Goal: Task Accomplishment & Management: Use online tool/utility

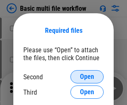
click at [87, 77] on span "Open" at bounding box center [87, 77] width 14 height 7
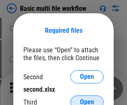
click at [87, 99] on span "Open" at bounding box center [87, 102] width 14 height 7
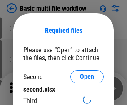
scroll to position [4, 0]
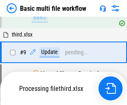
scroll to position [289, 0]
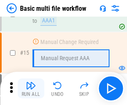
click at [31, 88] on img "button" at bounding box center [31, 86] width 10 height 10
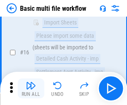
click at [31, 88] on img "button" at bounding box center [31, 86] width 10 height 10
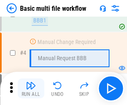
click at [31, 88] on img "button" at bounding box center [31, 86] width 10 height 10
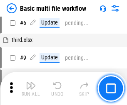
click at [31, 88] on img "button" at bounding box center [31, 86] width 10 height 10
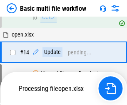
scroll to position [494, 0]
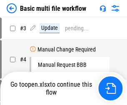
scroll to position [34, 0]
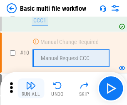
click at [31, 88] on img "button" at bounding box center [31, 86] width 10 height 10
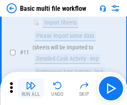
click at [31, 88] on img "button" at bounding box center [31, 86] width 10 height 10
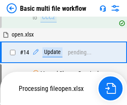
scroll to position [434, 0]
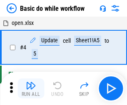
click at [31, 88] on img "button" at bounding box center [31, 86] width 10 height 10
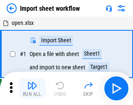
click at [31, 88] on img "button" at bounding box center [32, 86] width 10 height 10
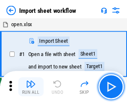
scroll to position [3, 0]
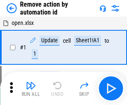
scroll to position [31, 0]
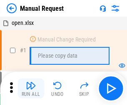
click at [31, 88] on img "button" at bounding box center [31, 86] width 10 height 10
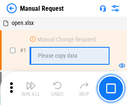
scroll to position [28, 0]
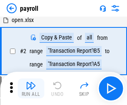
click at [31, 88] on img "button" at bounding box center [31, 86] width 10 height 10
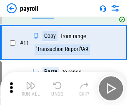
scroll to position [60, 0]
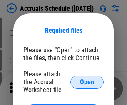
click at [87, 82] on span "Open" at bounding box center [87, 82] width 14 height 7
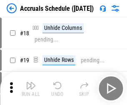
click at [31, 88] on img "button" at bounding box center [31, 86] width 10 height 10
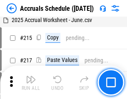
scroll to position [1270, 0]
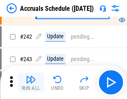
click at [31, 82] on img "button" at bounding box center [31, 79] width 10 height 10
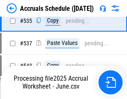
scroll to position [2848, 0]
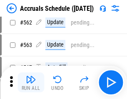
click at [31, 82] on img "button" at bounding box center [31, 79] width 10 height 10
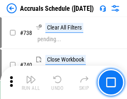
scroll to position [4124, 0]
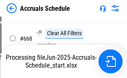
scroll to position [3557, 0]
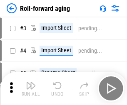
click at [31, 82] on img "button" at bounding box center [31, 86] width 10 height 10
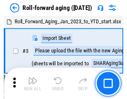
scroll to position [1, 0]
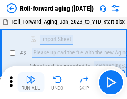
click at [31, 82] on img "button" at bounding box center [31, 79] width 10 height 10
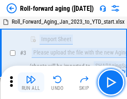
scroll to position [54, 0]
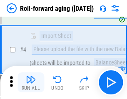
click at [31, 82] on img "button" at bounding box center [31, 79] width 10 height 10
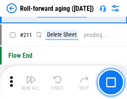
scroll to position [2620, 0]
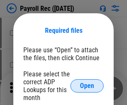
click at [87, 86] on span "Open" at bounding box center [87, 86] width 14 height 7
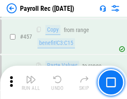
scroll to position [4341, 0]
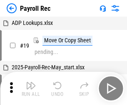
click at [31, 88] on img "button" at bounding box center [31, 86] width 10 height 10
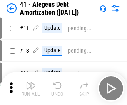
click at [31, 88] on img "button" at bounding box center [31, 86] width 10 height 10
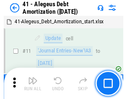
scroll to position [103, 0]
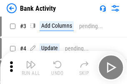
click at [31, 68] on img "button" at bounding box center [31, 65] width 10 height 10
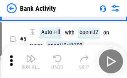
scroll to position [44, 0]
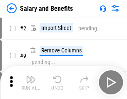
click at [31, 82] on img "button" at bounding box center [31, 79] width 10 height 10
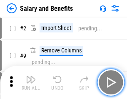
scroll to position [11, 0]
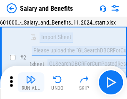
click at [31, 82] on img "button" at bounding box center [31, 79] width 10 height 10
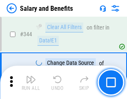
scroll to position [3889, 0]
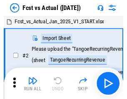
scroll to position [11, 0]
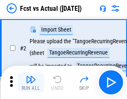
click at [31, 82] on img "button" at bounding box center [31, 79] width 10 height 10
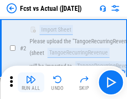
click at [31, 82] on img "button" at bounding box center [31, 79] width 10 height 10
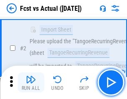
scroll to position [78, 0]
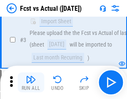
click at [31, 82] on img "button" at bounding box center [31, 79] width 10 height 10
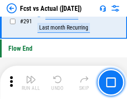
scroll to position [3931, 0]
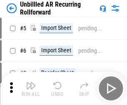
click at [31, 82] on img "button" at bounding box center [31, 86] width 10 height 10
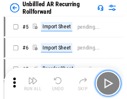
scroll to position [18, 0]
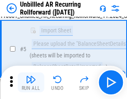
click at [31, 82] on img "button" at bounding box center [31, 79] width 10 height 10
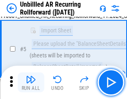
scroll to position [78, 0]
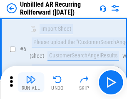
click at [31, 82] on img "button" at bounding box center [31, 79] width 10 height 10
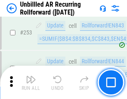
scroll to position [2821, 0]
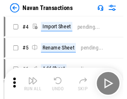
scroll to position [13, 0]
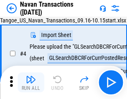
click at [31, 82] on img "button" at bounding box center [31, 79] width 10 height 10
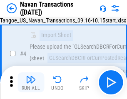
click at [31, 82] on img "button" at bounding box center [31, 79] width 10 height 10
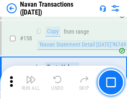
scroll to position [2693, 0]
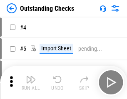
click at [31, 82] on img "button" at bounding box center [31, 79] width 10 height 10
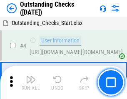
scroll to position [35, 0]
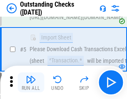
click at [31, 82] on img "button" at bounding box center [31, 79] width 10 height 10
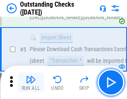
scroll to position [87, 0]
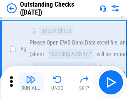
click at [31, 82] on img "button" at bounding box center [31, 79] width 10 height 10
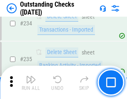
scroll to position [2522, 0]
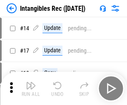
click at [31, 88] on img "button" at bounding box center [31, 86] width 10 height 10
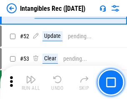
scroll to position [324, 0]
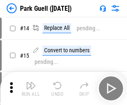
click at [31, 82] on img "button" at bounding box center [31, 86] width 10 height 10
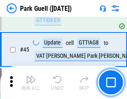
scroll to position [1039, 0]
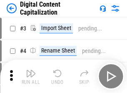
click at [31, 70] on img "button" at bounding box center [31, 73] width 10 height 10
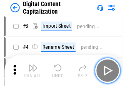
scroll to position [24, 0]
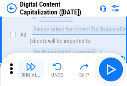
click at [31, 70] on img "button" at bounding box center [31, 67] width 10 height 10
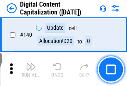
scroll to position [881, 0]
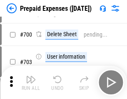
click at [31, 82] on img "button" at bounding box center [31, 79] width 10 height 10
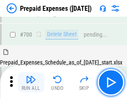
scroll to position [2235, 0]
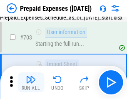
click at [31, 82] on img "button" at bounding box center [31, 79] width 10 height 10
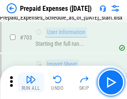
scroll to position [2284, 0]
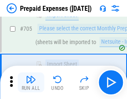
click at [31, 82] on img "button" at bounding box center [31, 79] width 10 height 10
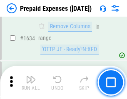
scroll to position [8087, 0]
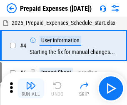
click at [31, 88] on img "button" at bounding box center [31, 86] width 10 height 10
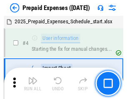
scroll to position [37, 0]
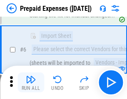
click at [31, 82] on img "button" at bounding box center [31, 79] width 10 height 10
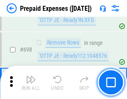
scroll to position [2892, 0]
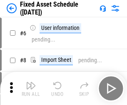
click at [31, 88] on img "button" at bounding box center [31, 86] width 10 height 10
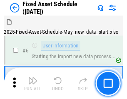
scroll to position [45, 0]
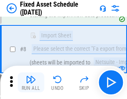
click at [31, 82] on img "button" at bounding box center [31, 79] width 10 height 10
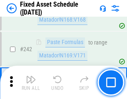
scroll to position [2573, 0]
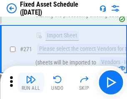
click at [31, 82] on img "button" at bounding box center [31, 79] width 10 height 10
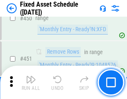
scroll to position [3713, 0]
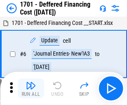
click at [31, 88] on img "button" at bounding box center [31, 86] width 10 height 10
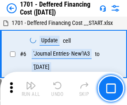
scroll to position [100, 0]
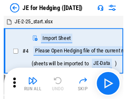
scroll to position [1, 0]
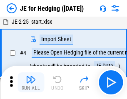
click at [31, 82] on img "button" at bounding box center [31, 79] width 10 height 10
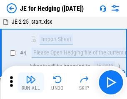
click at [31, 82] on img "button" at bounding box center [31, 79] width 10 height 10
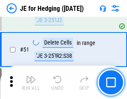
scroll to position [538, 0]
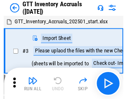
scroll to position [1, 0]
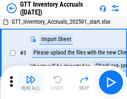
click at [31, 82] on img "button" at bounding box center [31, 79] width 10 height 10
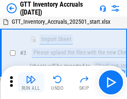
click at [31, 82] on img "button" at bounding box center [31, 79] width 10 height 10
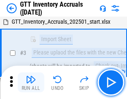
scroll to position [54, 0]
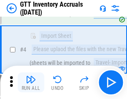
click at [31, 82] on img "button" at bounding box center [31, 79] width 10 height 10
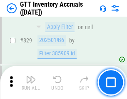
scroll to position [6304, 0]
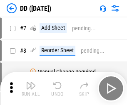
click at [31, 88] on img "button" at bounding box center [31, 86] width 10 height 10
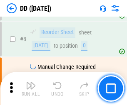
scroll to position [80, 0]
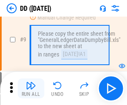
click at [31, 88] on img "button" at bounding box center [31, 86] width 10 height 10
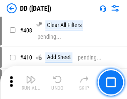
scroll to position [3716, 0]
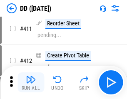
click at [31, 82] on img "button" at bounding box center [31, 79] width 10 height 10
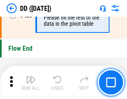
scroll to position [3975, 0]
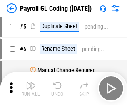
click at [31, 88] on img "button" at bounding box center [31, 86] width 10 height 10
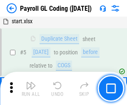
scroll to position [100, 0]
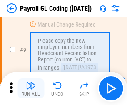
click at [31, 88] on img "button" at bounding box center [31, 86] width 10 height 10
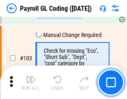
scroll to position [1949, 0]
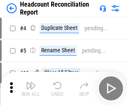
click at [31, 88] on img "button" at bounding box center [31, 86] width 10 height 10
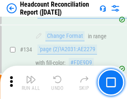
scroll to position [998, 0]
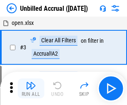
click at [31, 88] on img "button" at bounding box center [31, 86] width 10 height 10
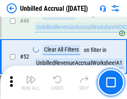
scroll to position [753, 0]
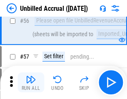
click at [31, 82] on img "button" at bounding box center [31, 79] width 10 height 10
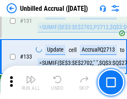
scroll to position [2474, 0]
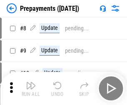
click at [31, 88] on img "button" at bounding box center [31, 86] width 10 height 10
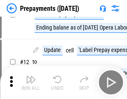
scroll to position [52, 0]
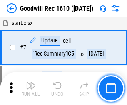
scroll to position [142, 0]
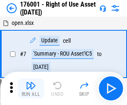
click at [31, 88] on img "button" at bounding box center [31, 86] width 10 height 10
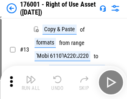
scroll to position [54, 0]
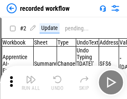
click at [31, 82] on img "button" at bounding box center [31, 79] width 10 height 10
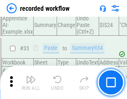
scroll to position [2596, 0]
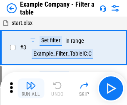
click at [31, 88] on img "button" at bounding box center [31, 86] width 10 height 10
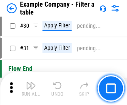
scroll to position [760, 0]
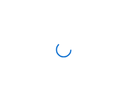
scroll to position [13, 0]
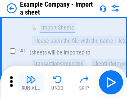
click at [31, 82] on img "button" at bounding box center [31, 79] width 10 height 10
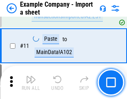
scroll to position [184, 0]
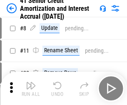
click at [31, 82] on img "button" at bounding box center [31, 86] width 10 height 10
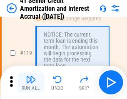
click at [31, 82] on img "button" at bounding box center [31, 79] width 10 height 10
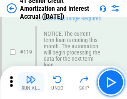
scroll to position [784, 0]
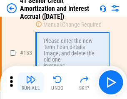
click at [31, 82] on img "button" at bounding box center [31, 79] width 10 height 10
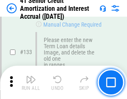
scroll to position [868, 0]
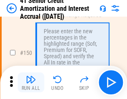
click at [31, 82] on img "button" at bounding box center [31, 79] width 10 height 10
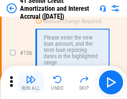
click at [31, 82] on img "button" at bounding box center [31, 79] width 10 height 10
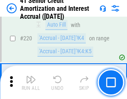
scroll to position [1860, 0]
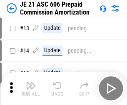
click at [31, 82] on img "button" at bounding box center [31, 86] width 10 height 10
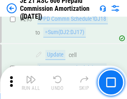
scroll to position [1528, 0]
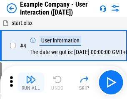
click at [31, 82] on img "button" at bounding box center [31, 79] width 10 height 10
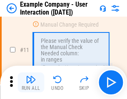
click at [31, 82] on img "button" at bounding box center [31, 79] width 10 height 10
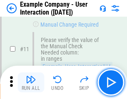
scroll to position [180, 0]
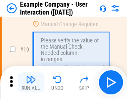
click at [31, 82] on img "button" at bounding box center [31, 79] width 10 height 10
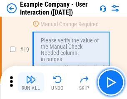
click at [31, 82] on img "button" at bounding box center [31, 79] width 10 height 10
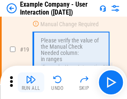
click at [31, 82] on img "button" at bounding box center [31, 79] width 10 height 10
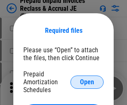
click at [87, 82] on span "Open" at bounding box center [87, 82] width 14 height 7
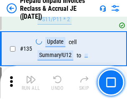
scroll to position [1076, 0]
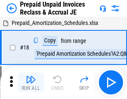
click at [31, 82] on img "button" at bounding box center [31, 79] width 10 height 10
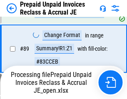
scroll to position [557, 0]
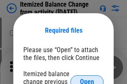
click at [87, 79] on span "Open" at bounding box center [87, 82] width 14 height 7
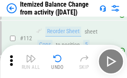
scroll to position [1389, 0]
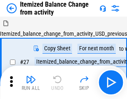
scroll to position [13, 0]
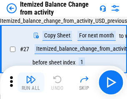
click at [31, 82] on img "button" at bounding box center [31, 79] width 10 height 10
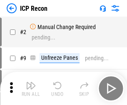
scroll to position [4, 0]
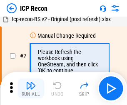
click at [31, 88] on img "button" at bounding box center [31, 86] width 10 height 10
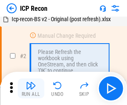
click at [31, 88] on img "button" at bounding box center [31, 86] width 10 height 10
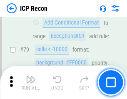
scroll to position [814, 0]
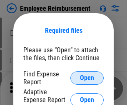
click at [87, 78] on span "Open" at bounding box center [87, 78] width 14 height 7
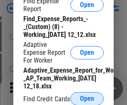
click at [87, 98] on span "Open" at bounding box center [87, 99] width 14 height 7
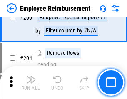
scroll to position [2048, 0]
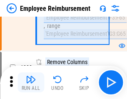
click at [31, 82] on img "button" at bounding box center [31, 79] width 10 height 10
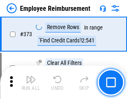
scroll to position [4345, 0]
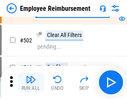
click at [31, 82] on img "button" at bounding box center [31, 79] width 10 height 10
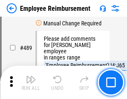
scroll to position [5199, 0]
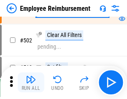
click at [31, 82] on img "button" at bounding box center [31, 79] width 10 height 10
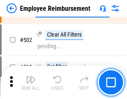
click at [31, 82] on img "button" at bounding box center [31, 79] width 10 height 10
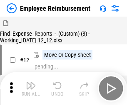
scroll to position [28, 0]
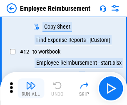
click at [31, 88] on img "button" at bounding box center [31, 86] width 10 height 10
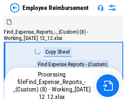
scroll to position [28, 0]
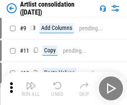
click at [31, 88] on img "button" at bounding box center [31, 86] width 10 height 10
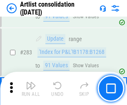
scroll to position [3435, 0]
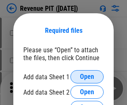
click at [87, 77] on span "Open" at bounding box center [87, 77] width 14 height 7
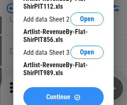
click at [63, 95] on span "Continue" at bounding box center [58, 97] width 24 height 7
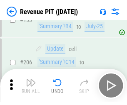
scroll to position [844, 0]
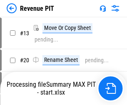
scroll to position [10, 0]
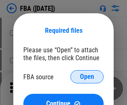
click at [87, 77] on span "Open" at bounding box center [87, 77] width 14 height 7
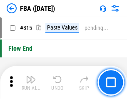
scroll to position [7435, 0]
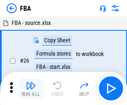
click at [31, 88] on img "button" at bounding box center [31, 86] width 10 height 10
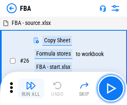
scroll to position [8, 0]
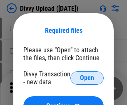
click at [87, 78] on span "Open" at bounding box center [87, 78] width 14 height 7
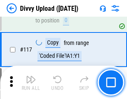
scroll to position [703, 0]
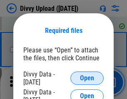
click at [87, 78] on span "Open" at bounding box center [87, 78] width 14 height 7
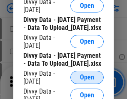
click at [87, 81] on span "Open" at bounding box center [87, 77] width 14 height 7
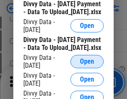
click at [87, 65] on span "Open" at bounding box center [87, 61] width 14 height 7
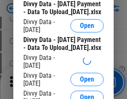
scroll to position [863, 0]
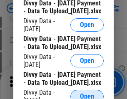
click at [87, 93] on span "Open" at bounding box center [87, 96] width 14 height 7
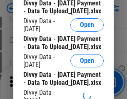
scroll to position [950, 0]
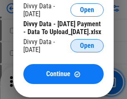
click at [87, 49] on span "Open" at bounding box center [87, 45] width 14 height 7
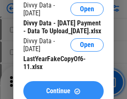
click at [63, 88] on span "Continue" at bounding box center [58, 91] width 24 height 7
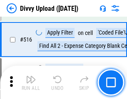
scroll to position [5211, 0]
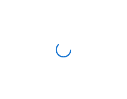
scroll to position [703, 0]
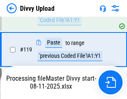
scroll to position [772, 0]
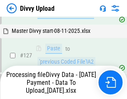
scroll to position [956, 0]
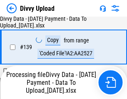
scroll to position [1187, 0]
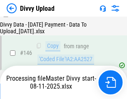
scroll to position [1377, 0]
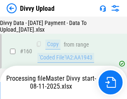
scroll to position [1736, 0]
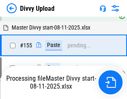
scroll to position [1688, 0]
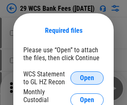
click at [87, 78] on span "Open" at bounding box center [87, 78] width 14 height 7
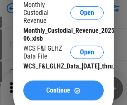
click at [63, 94] on span "Continue" at bounding box center [58, 90] width 24 height 7
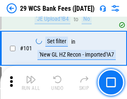
scroll to position [809, 0]
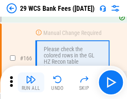
click at [31, 82] on img "button" at bounding box center [31, 79] width 10 height 10
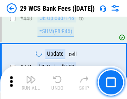
scroll to position [4022, 0]
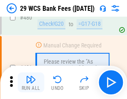
click at [31, 82] on img "button" at bounding box center [31, 79] width 10 height 10
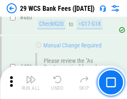
scroll to position [4283, 0]
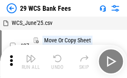
scroll to position [15, 0]
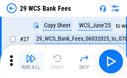
click at [31, 61] on img "button" at bounding box center [31, 59] width 10 height 10
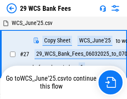
scroll to position [5, 0]
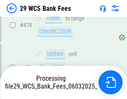
scroll to position [4273, 0]
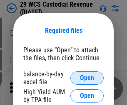
click at [87, 78] on span "Open" at bounding box center [87, 78] width 14 height 7
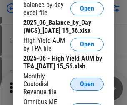
click at [87, 88] on span "Open" at bounding box center [87, 84] width 14 height 7
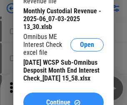
click at [63, 99] on span "Continue" at bounding box center [58, 102] width 24 height 7
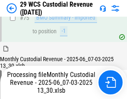
scroll to position [868, 0]
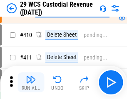
click at [31, 82] on img "button" at bounding box center [31, 79] width 10 height 10
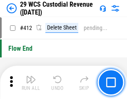
scroll to position [3966, 0]
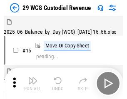
scroll to position [20, 0]
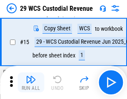
click at [31, 82] on img "button" at bounding box center [31, 79] width 10 height 10
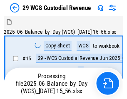
scroll to position [20, 0]
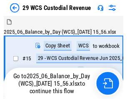
scroll to position [15, 0]
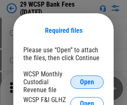
click at [87, 82] on span "Open" at bounding box center [87, 82] width 14 height 7
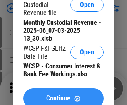
click at [63, 95] on span "Continue" at bounding box center [58, 98] width 24 height 7
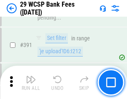
scroll to position [2825, 0]
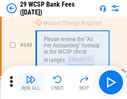
click at [31, 82] on img "button" at bounding box center [31, 79] width 10 height 10
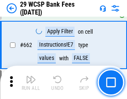
scroll to position [4851, 0]
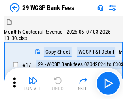
scroll to position [20, 0]
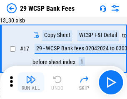
click at [31, 82] on img "button" at bounding box center [31, 79] width 10 height 10
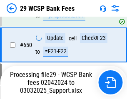
scroll to position [4737, 0]
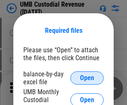
click at [87, 78] on span "Open" at bounding box center [87, 78] width 14 height 7
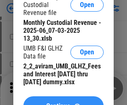
click at [63, 103] on span "Continue" at bounding box center [58, 106] width 24 height 7
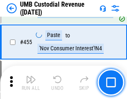
scroll to position [3544, 0]
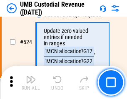
click at [31, 82] on img "button" at bounding box center [31, 79] width 10 height 10
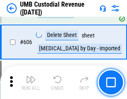
scroll to position [4794, 0]
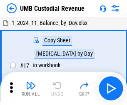
scroll to position [6, 0]
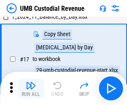
click at [31, 88] on img "button" at bounding box center [31, 86] width 10 height 10
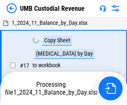
scroll to position [6, 0]
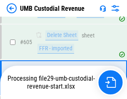
scroll to position [4739, 0]
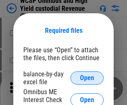
click at [87, 78] on span "Open" at bounding box center [87, 78] width 14 height 7
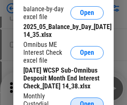
click at [87, 101] on span "Open" at bounding box center [87, 104] width 14 height 7
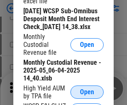
click at [87, 96] on span "Open" at bounding box center [87, 92] width 14 height 7
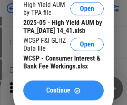
click at [63, 94] on span "Continue" at bounding box center [58, 90] width 24 height 7
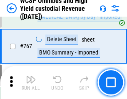
scroll to position [6768, 0]
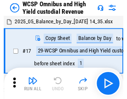
scroll to position [5, 0]
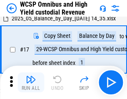
click at [31, 82] on img "button" at bounding box center [31, 79] width 10 height 10
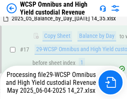
scroll to position [173, 0]
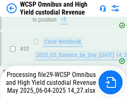
scroll to position [411, 0]
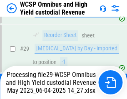
scroll to position [173, 0]
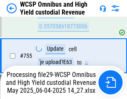
scroll to position [6749, 0]
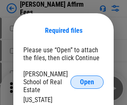
click at [87, 79] on span "Open" at bounding box center [87, 82] width 14 height 7
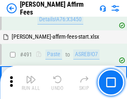
scroll to position [2258, 0]
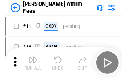
scroll to position [8, 0]
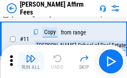
click at [31, 61] on img "button" at bounding box center [31, 59] width 10 height 10
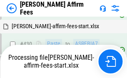
scroll to position [1885, 0]
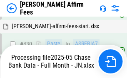
scroll to position [2191, 0]
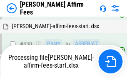
scroll to position [1849, 0]
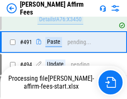
scroll to position [2258, 0]
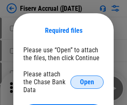
click at [87, 79] on span "Open" at bounding box center [87, 82] width 14 height 7
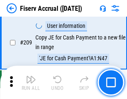
scroll to position [2579, 0]
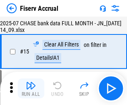
click at [31, 88] on img "button" at bounding box center [31, 86] width 10 height 10
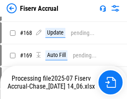
scroll to position [2131, 0]
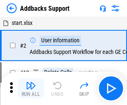
click at [31, 82] on img "button" at bounding box center [31, 86] width 10 height 10
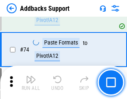
scroll to position [605, 0]
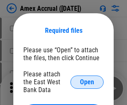
click at [87, 82] on span "Open" at bounding box center [87, 82] width 14 height 7
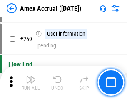
scroll to position [2329, 0]
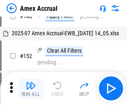
click at [31, 88] on img "button" at bounding box center [31, 86] width 10 height 10
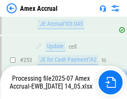
scroll to position [2423, 0]
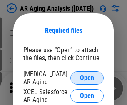
click at [87, 77] on span "Open" at bounding box center [87, 78] width 14 height 7
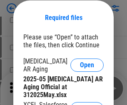
scroll to position [101, 0]
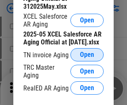
click at [87, 52] on span "Open" at bounding box center [87, 54] width 14 height 7
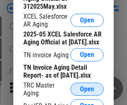
click at [87, 87] on span "Open" at bounding box center [87, 89] width 14 height 7
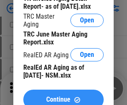
click at [63, 96] on span "Continue" at bounding box center [58, 99] width 24 height 7
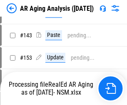
scroll to position [8, 0]
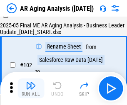
click at [31, 88] on img "button" at bounding box center [31, 86] width 10 height 10
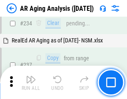
scroll to position [1287, 0]
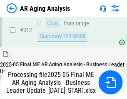
scroll to position [1278, 0]
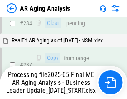
scroll to position [1278, 0]
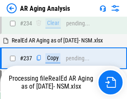
scroll to position [1278, 0]
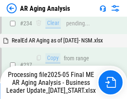
scroll to position [1278, 0]
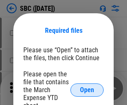
click at [87, 90] on span "Open" at bounding box center [87, 90] width 14 height 7
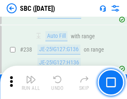
scroll to position [1571, 0]
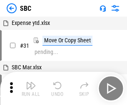
scroll to position [8, 0]
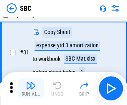
click at [31, 88] on img "button" at bounding box center [31, 86] width 10 height 10
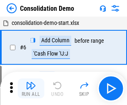
click at [31, 88] on img "button" at bounding box center [31, 86] width 10 height 10
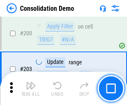
scroll to position [2604, 0]
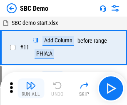
click at [31, 88] on img "button" at bounding box center [31, 86] width 10 height 10
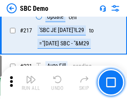
scroll to position [2050, 0]
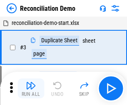
click at [31, 88] on img "button" at bounding box center [31, 86] width 10 height 10
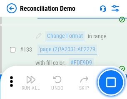
scroll to position [986, 0]
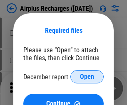
click at [87, 77] on span "Open" at bounding box center [87, 77] width 14 height 7
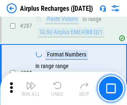
scroll to position [2998, 0]
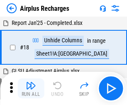
click at [31, 88] on img "button" at bounding box center [31, 86] width 10 height 10
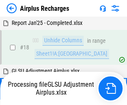
scroll to position [37, 0]
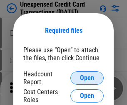
click at [87, 78] on span "Open" at bounding box center [87, 78] width 14 height 7
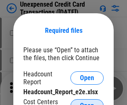
click at [87, 103] on span "Open" at bounding box center [87, 106] width 14 height 7
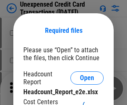
scroll to position [7, 0]
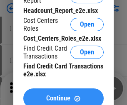
click at [63, 95] on span "Continue" at bounding box center [58, 98] width 24 height 7
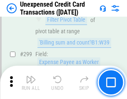
scroll to position [1979, 0]
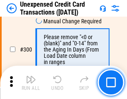
click at [31, 82] on img "button" at bounding box center [31, 79] width 10 height 10
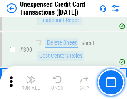
scroll to position [2676, 0]
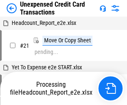
scroll to position [13, 0]
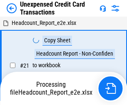
scroll to position [13, 0]
